Goal: Book appointment/travel/reservation

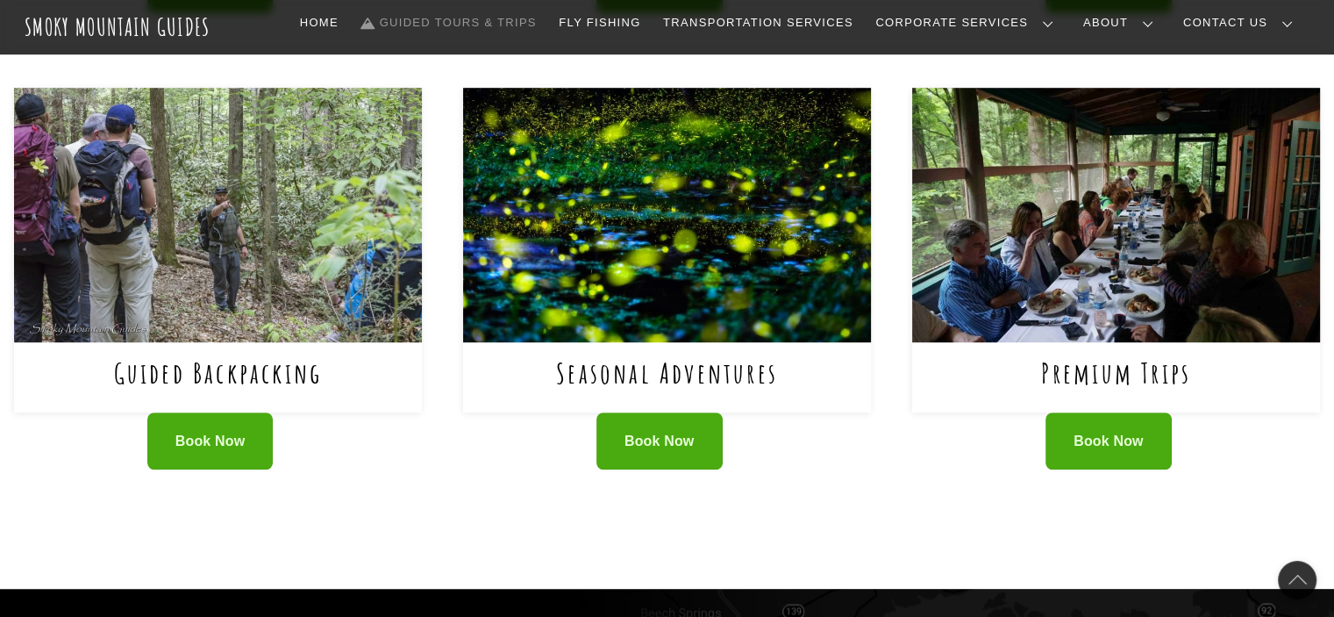
scroll to position [702, 0]
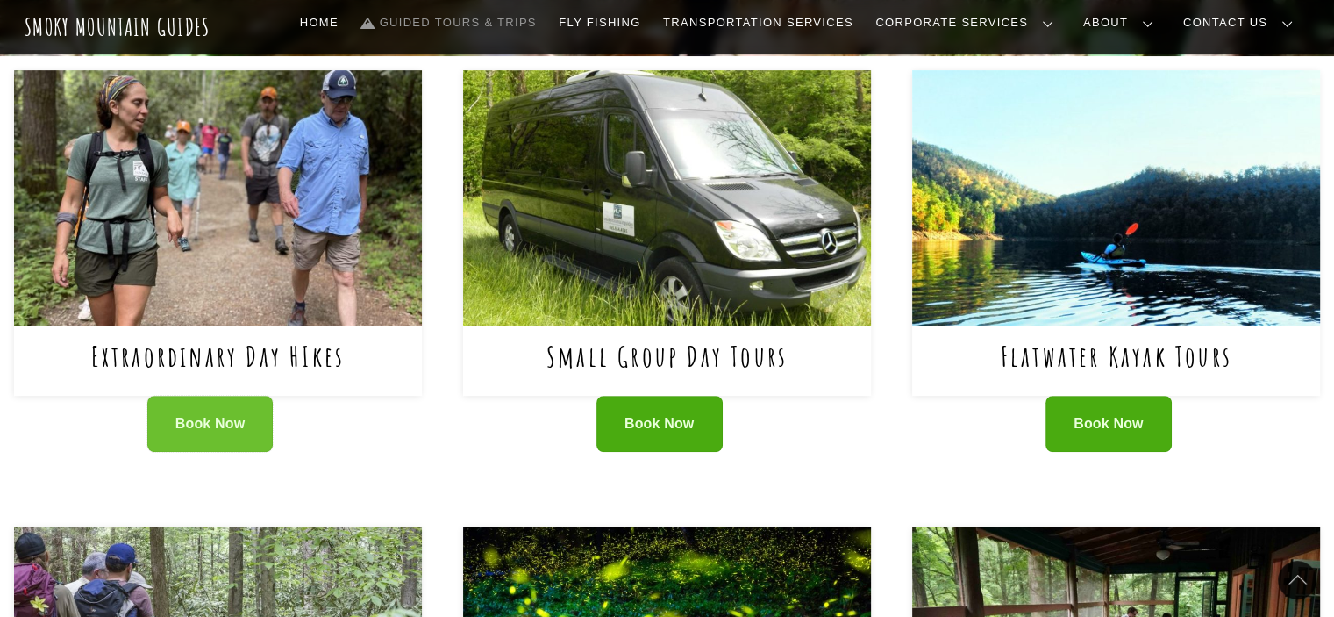
click at [225, 413] on link "Book Now" at bounding box center [210, 424] width 126 height 57
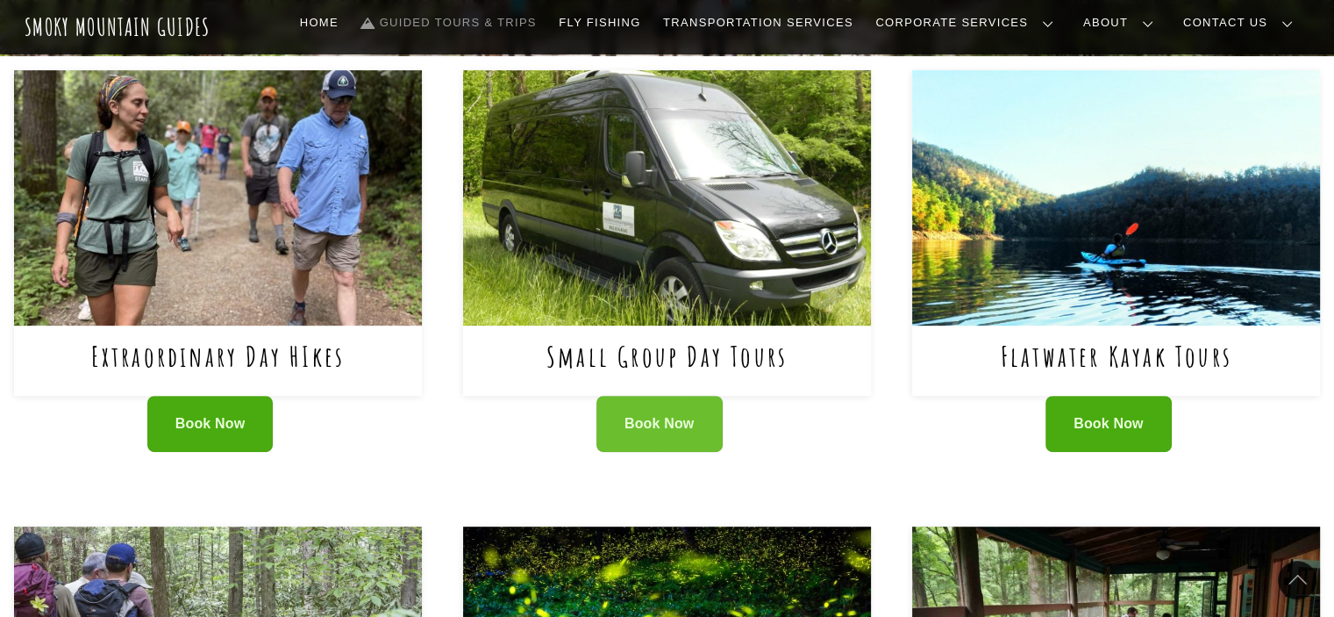
click at [654, 413] on link "Book Now" at bounding box center [660, 424] width 126 height 57
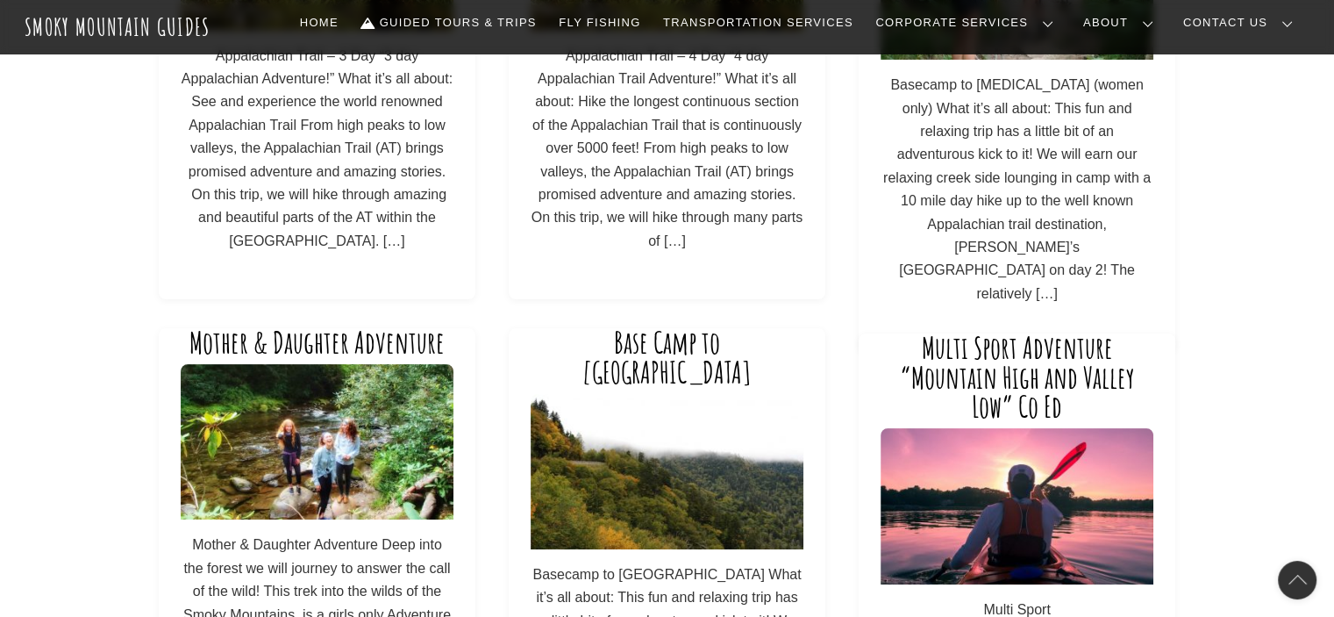
scroll to position [88, 0]
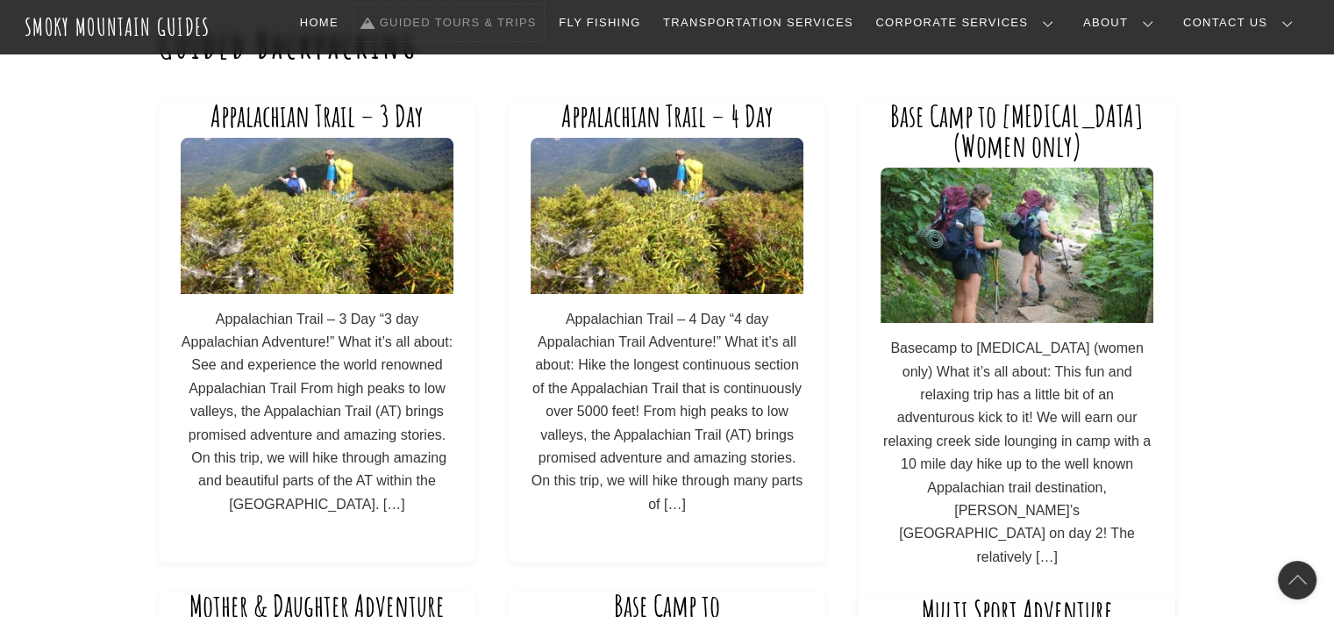
click at [544, 21] on link "Guided Tours & Trips" at bounding box center [448, 22] width 189 height 37
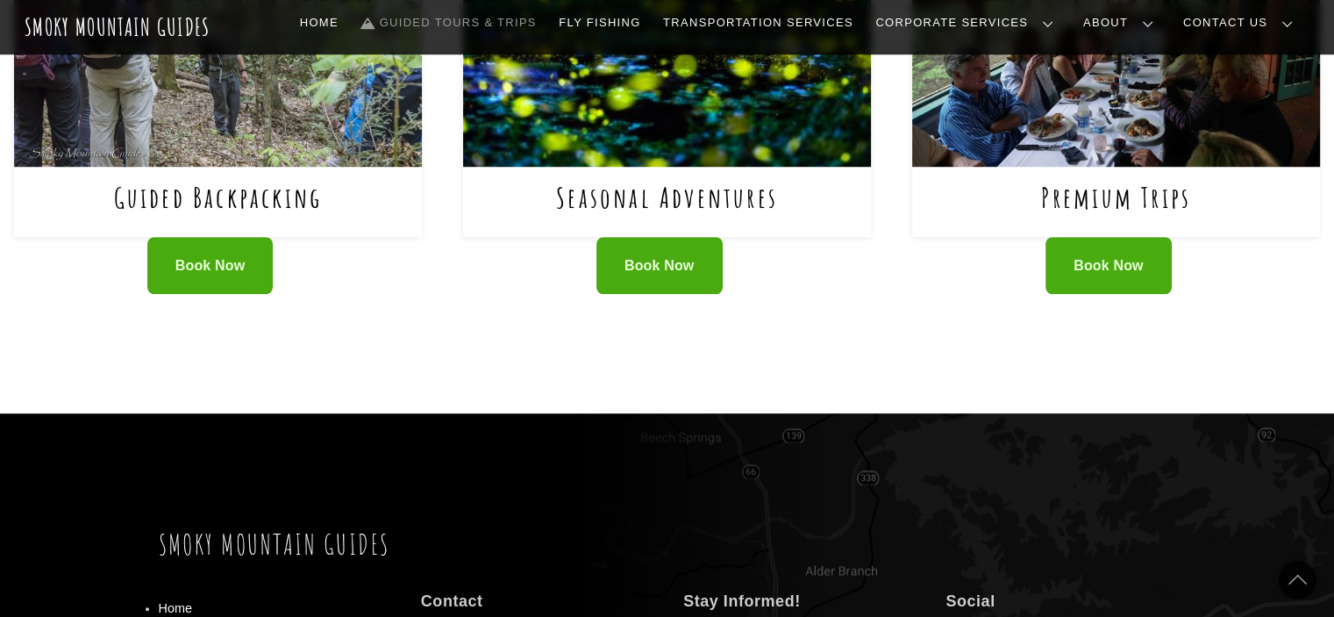
scroll to position [877, 0]
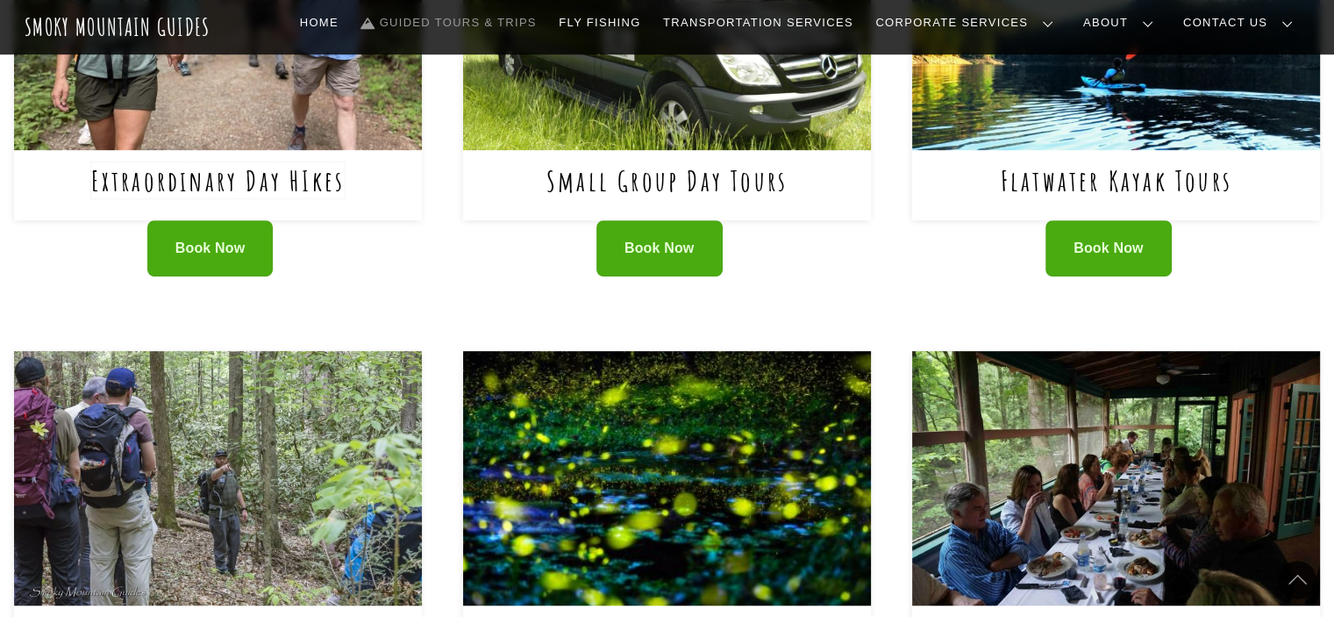
click at [202, 166] on link "Extraordinary Day HIkes" at bounding box center [218, 180] width 254 height 36
click at [218, 245] on span "Book Now" at bounding box center [210, 248] width 70 height 18
click at [242, 238] on link "Book Now" at bounding box center [210, 248] width 126 height 57
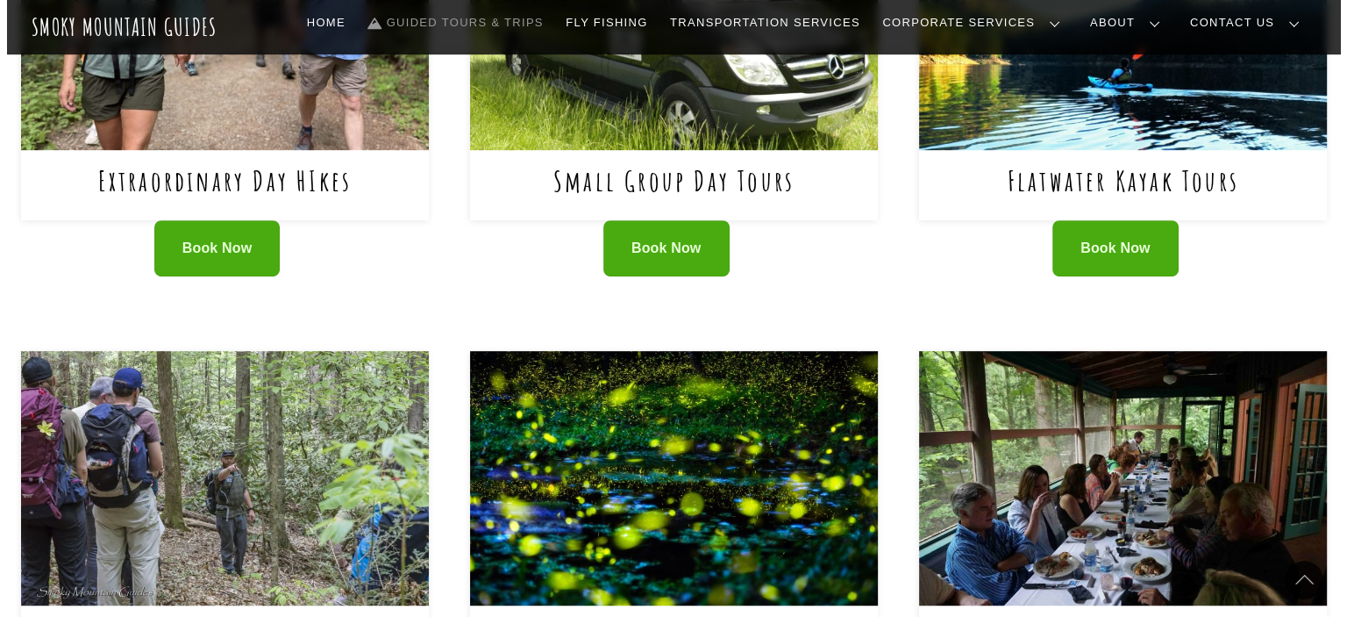
scroll to position [1228, 0]
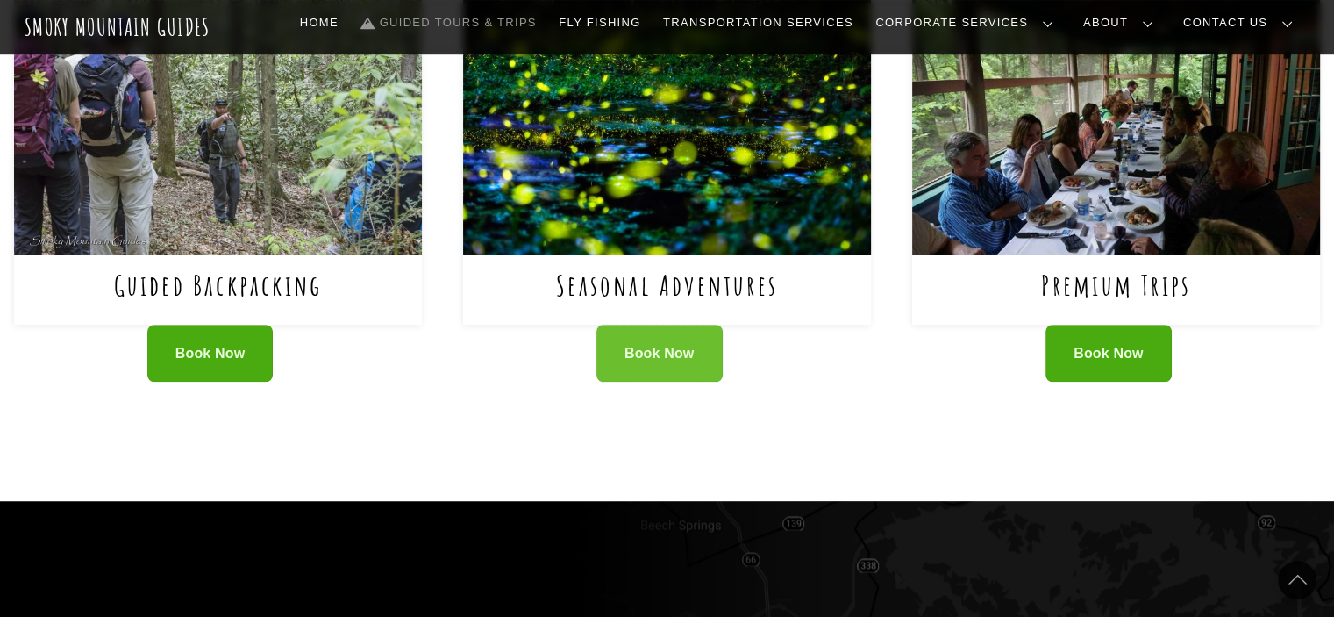
click at [704, 359] on link "Book Now" at bounding box center [660, 353] width 126 height 57
click at [676, 357] on span "Book Now" at bounding box center [660, 354] width 70 height 18
